Goal: Task Accomplishment & Management: Use online tool/utility

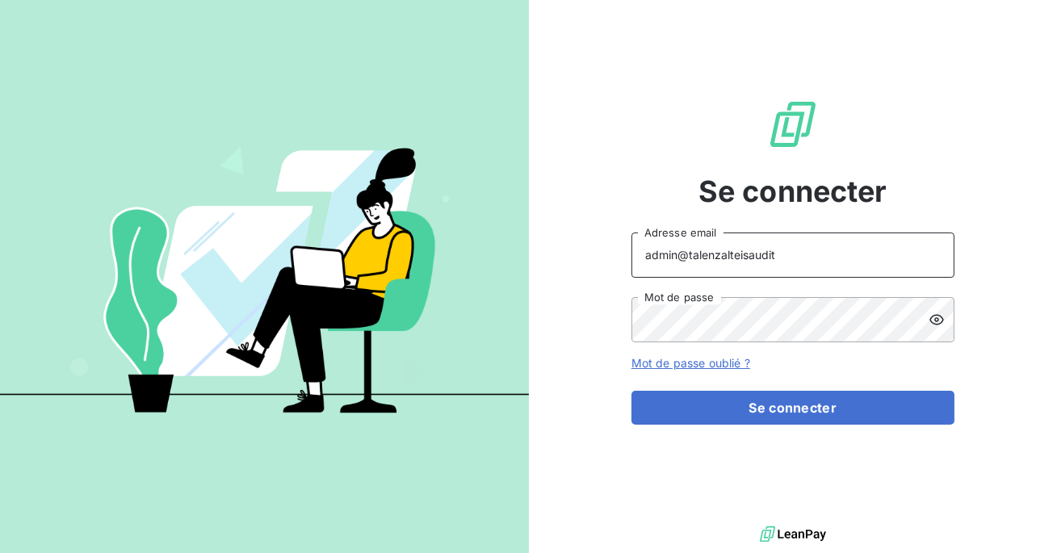
click at [803, 257] on input "admin@talenzalteisaudit" at bounding box center [792, 255] width 323 height 45
type input "admin@sollase"
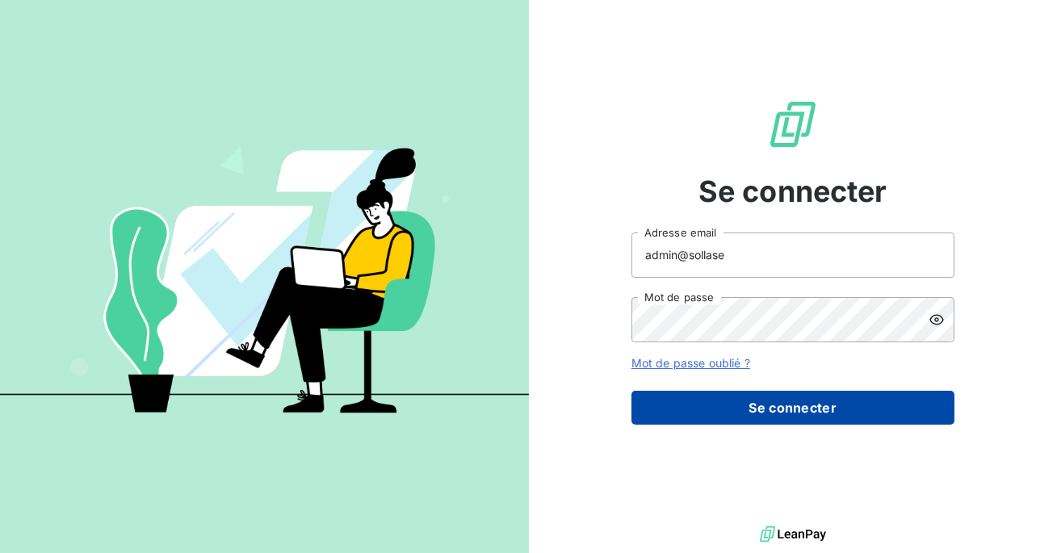
click at [751, 409] on button "Se connecter" at bounding box center [792, 408] width 323 height 34
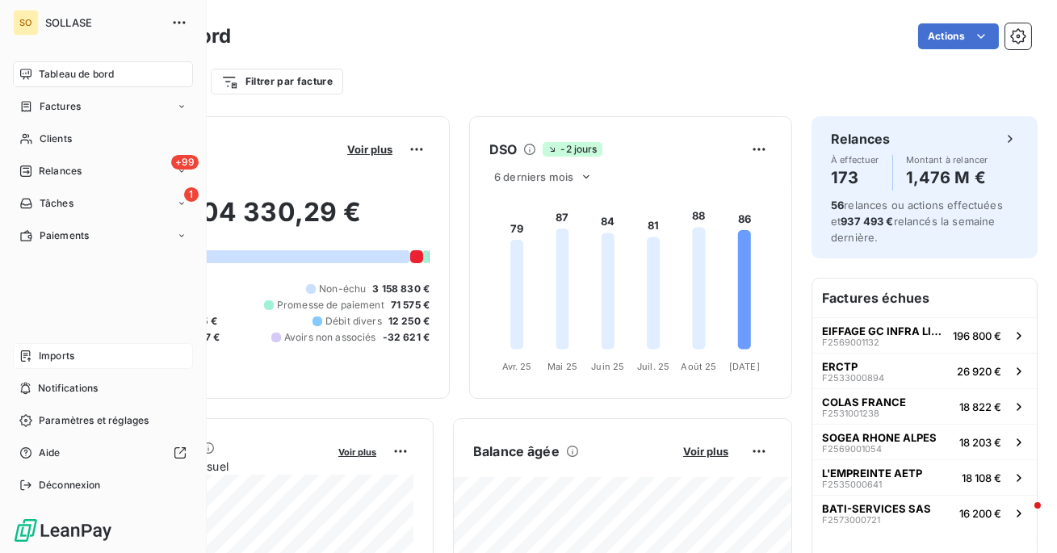
click at [42, 354] on span "Imports" at bounding box center [57, 356] width 36 height 15
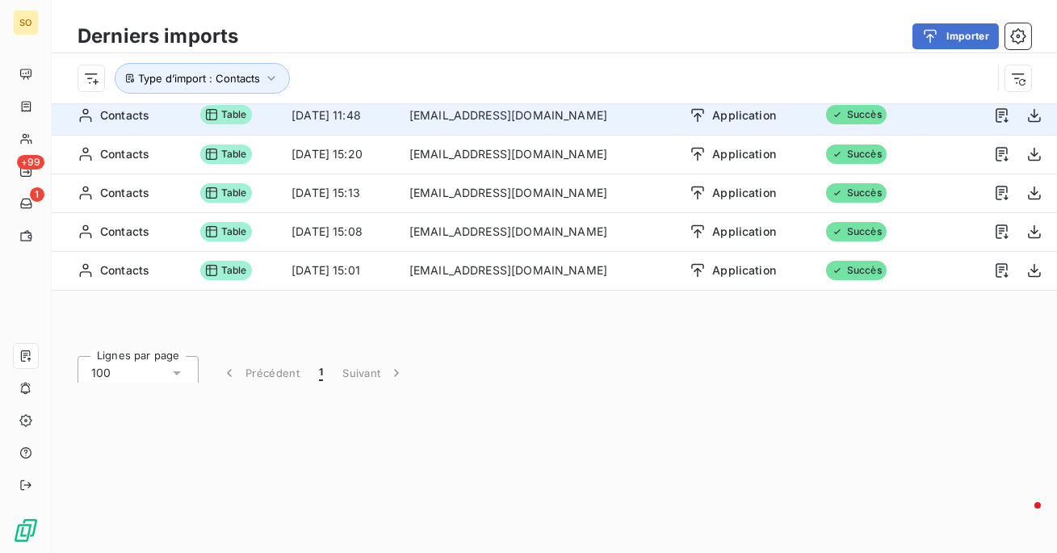
scroll to position [40, 0]
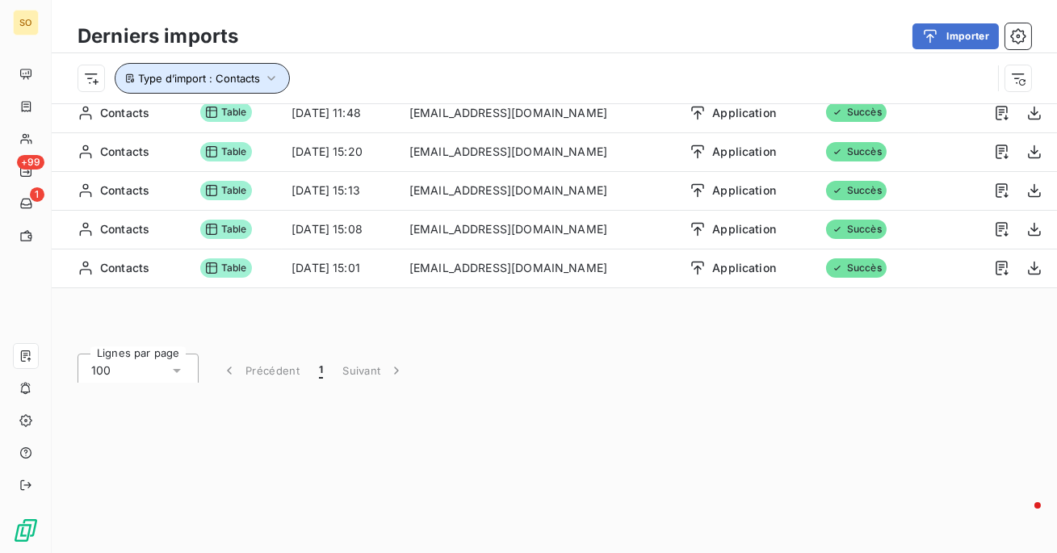
click at [257, 63] on button "Type d’import : Contacts" at bounding box center [202, 78] width 175 height 31
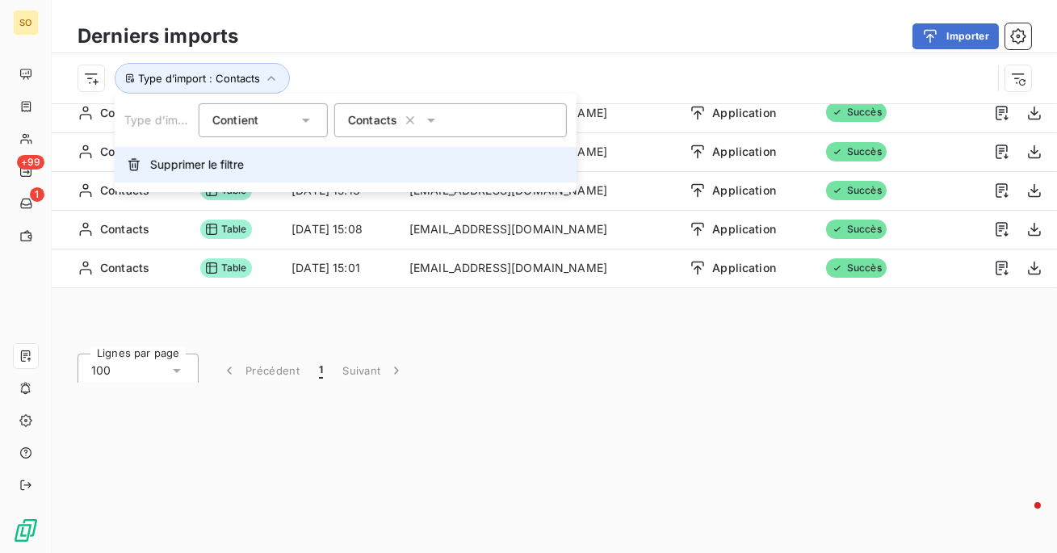
click at [251, 162] on button "Supprimer le filtre" at bounding box center [346, 165] width 462 height 36
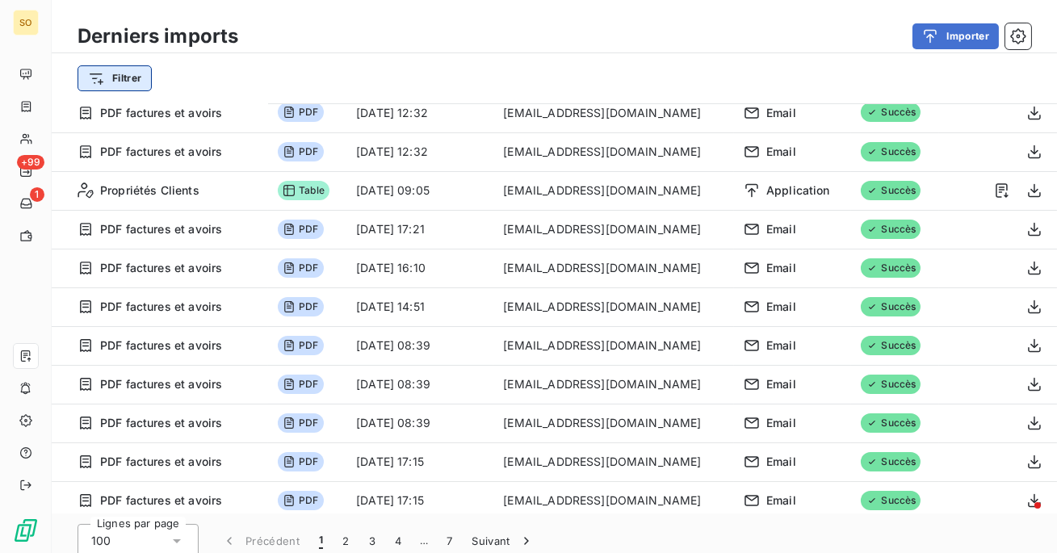
click at [136, 77] on html "SO +99 1 Derniers imports Importer Filtrer Import 662 Format Date d’import Impo…" at bounding box center [528, 276] width 1057 height 553
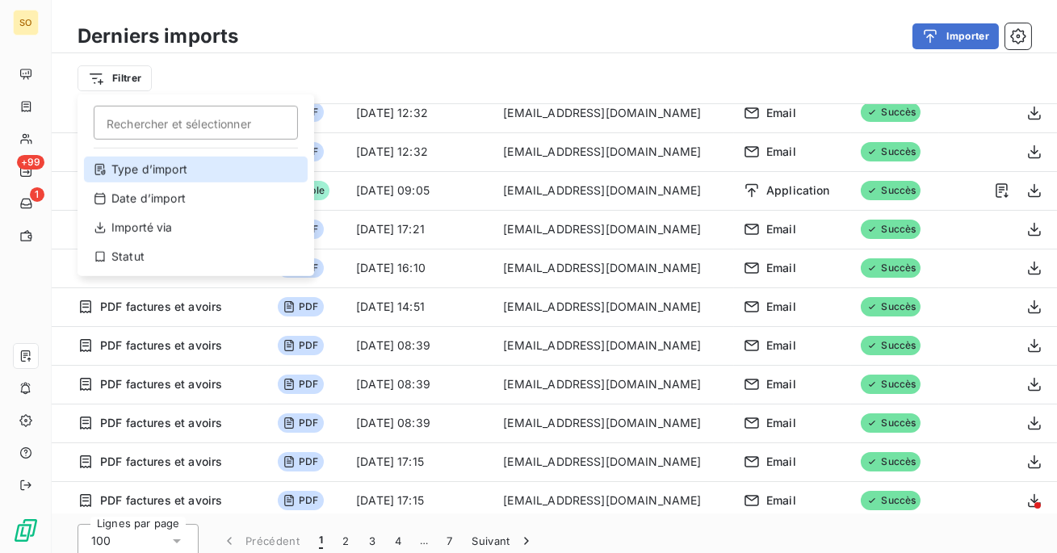
click at [174, 169] on div "Type d’import" at bounding box center [196, 170] width 224 height 26
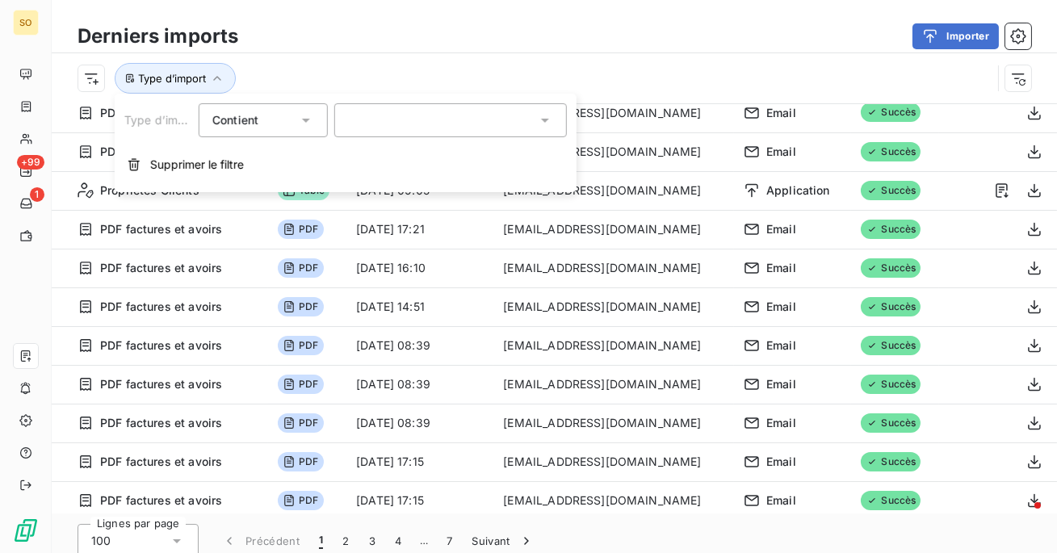
click at [405, 120] on div at bounding box center [450, 120] width 233 height 34
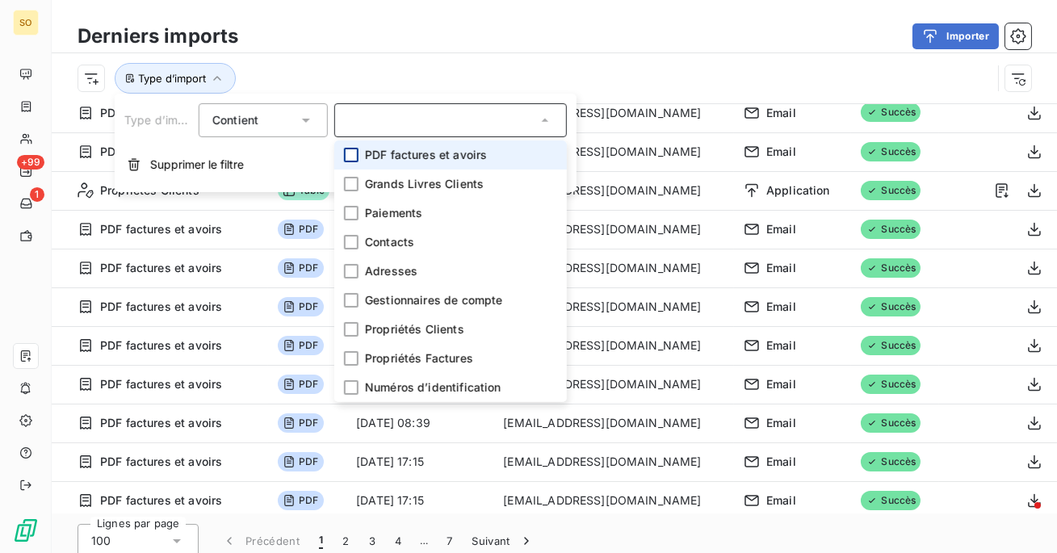
click at [346, 156] on div at bounding box center [351, 155] width 15 height 15
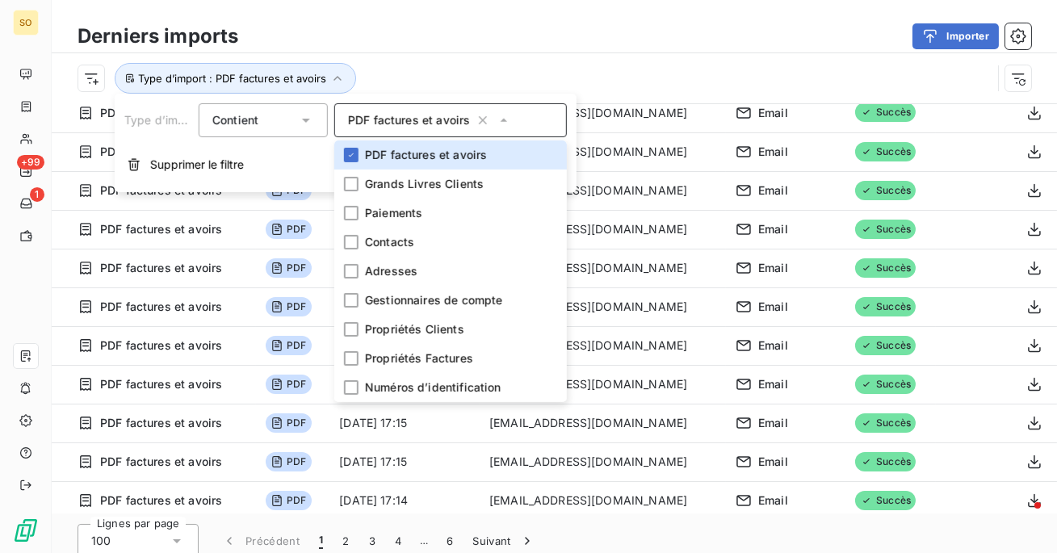
click at [405, 34] on div "Importer" at bounding box center [645, 36] width 774 height 26
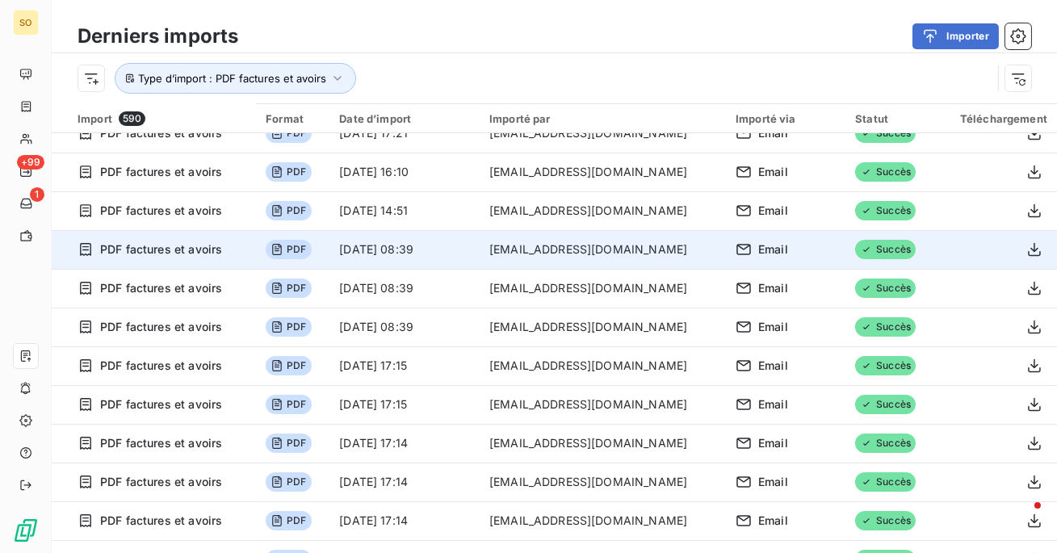
scroll to position [0, 0]
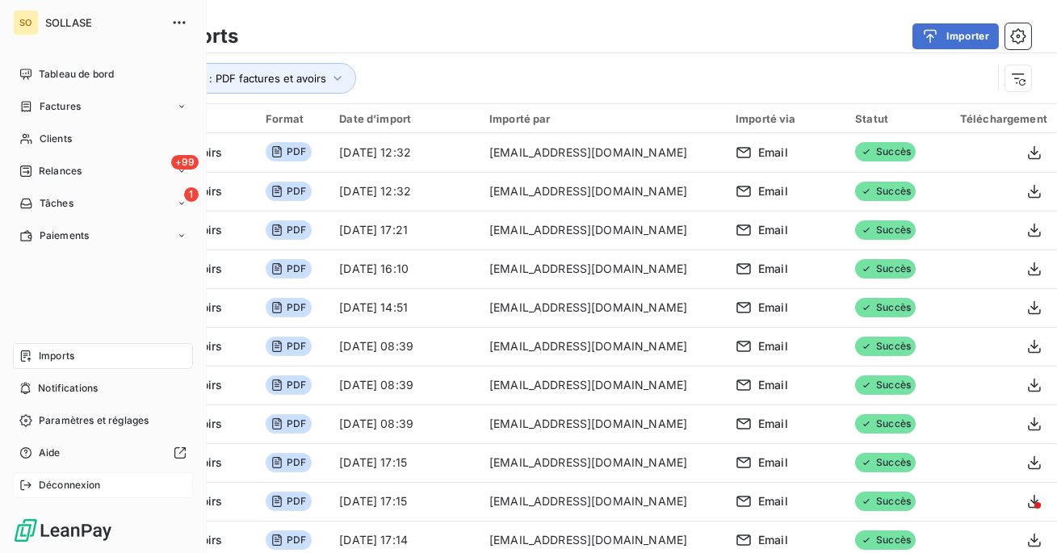
click at [46, 489] on span "Déconnexion" at bounding box center [70, 485] width 62 height 15
